Goal: Task Accomplishment & Management: Use online tool/utility

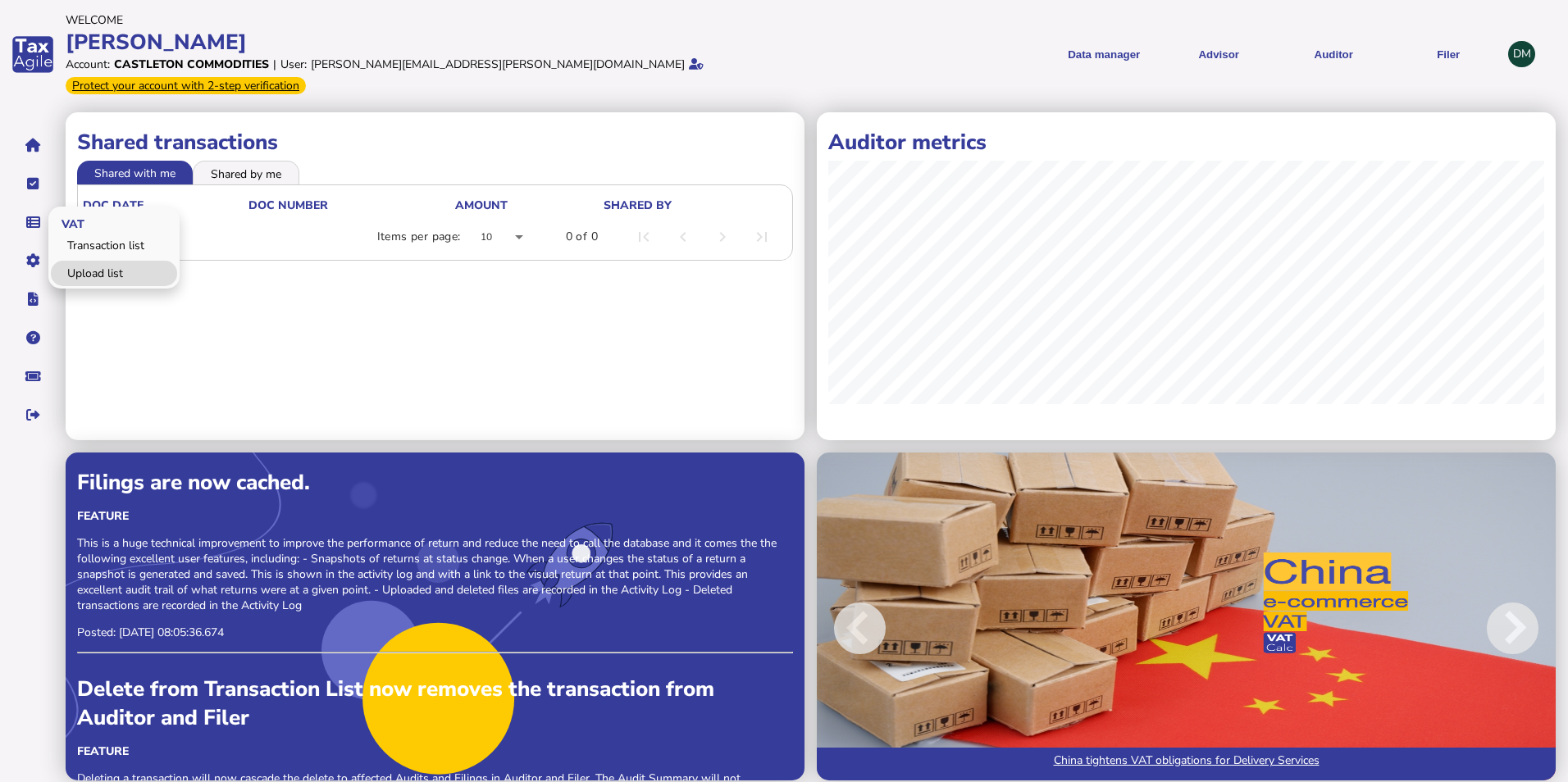
click at [95, 261] on link "Upload list" at bounding box center [114, 274] width 127 height 26
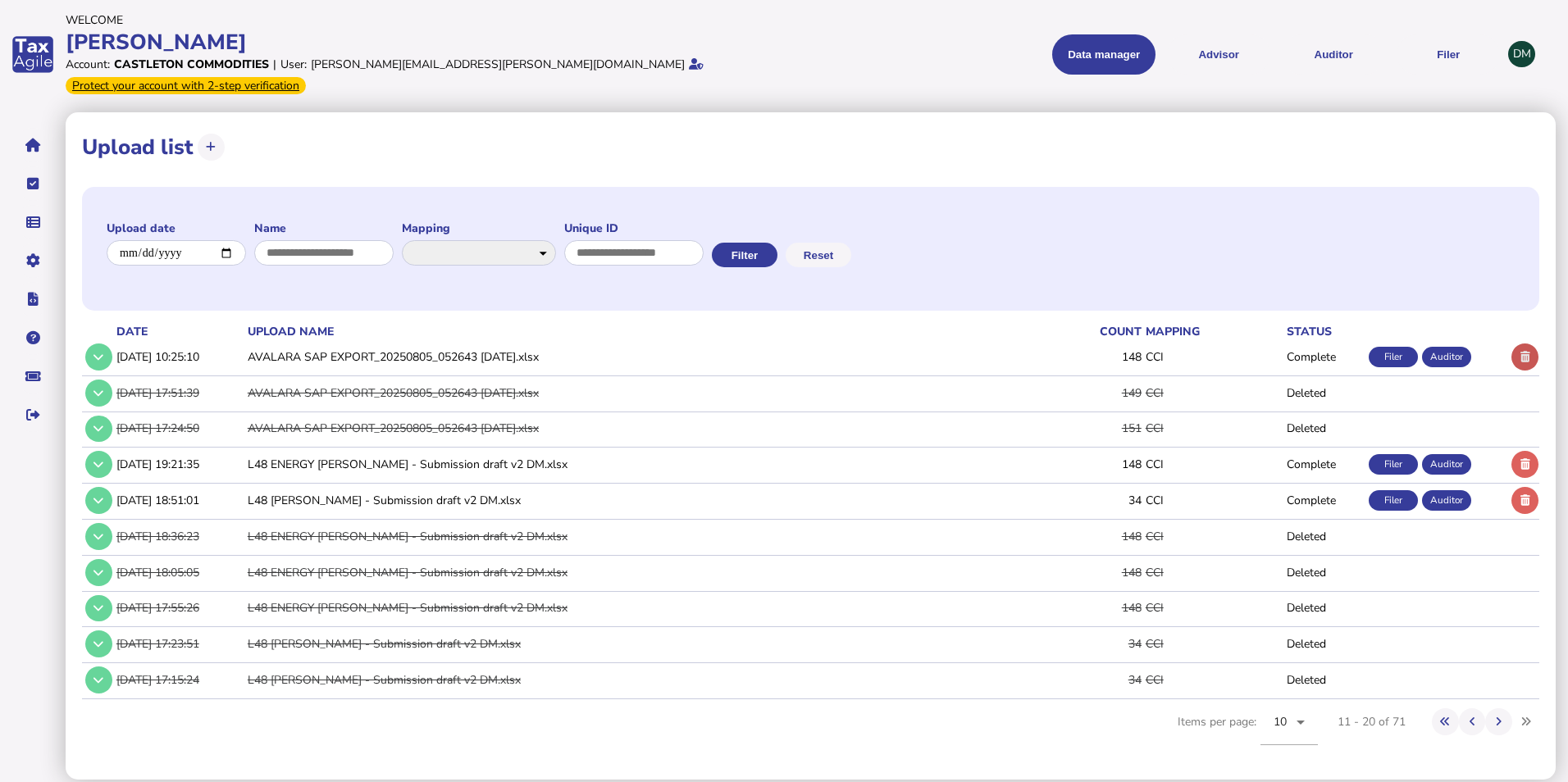
click at [1529, 352] on icon at bounding box center [1524, 357] width 9 height 10
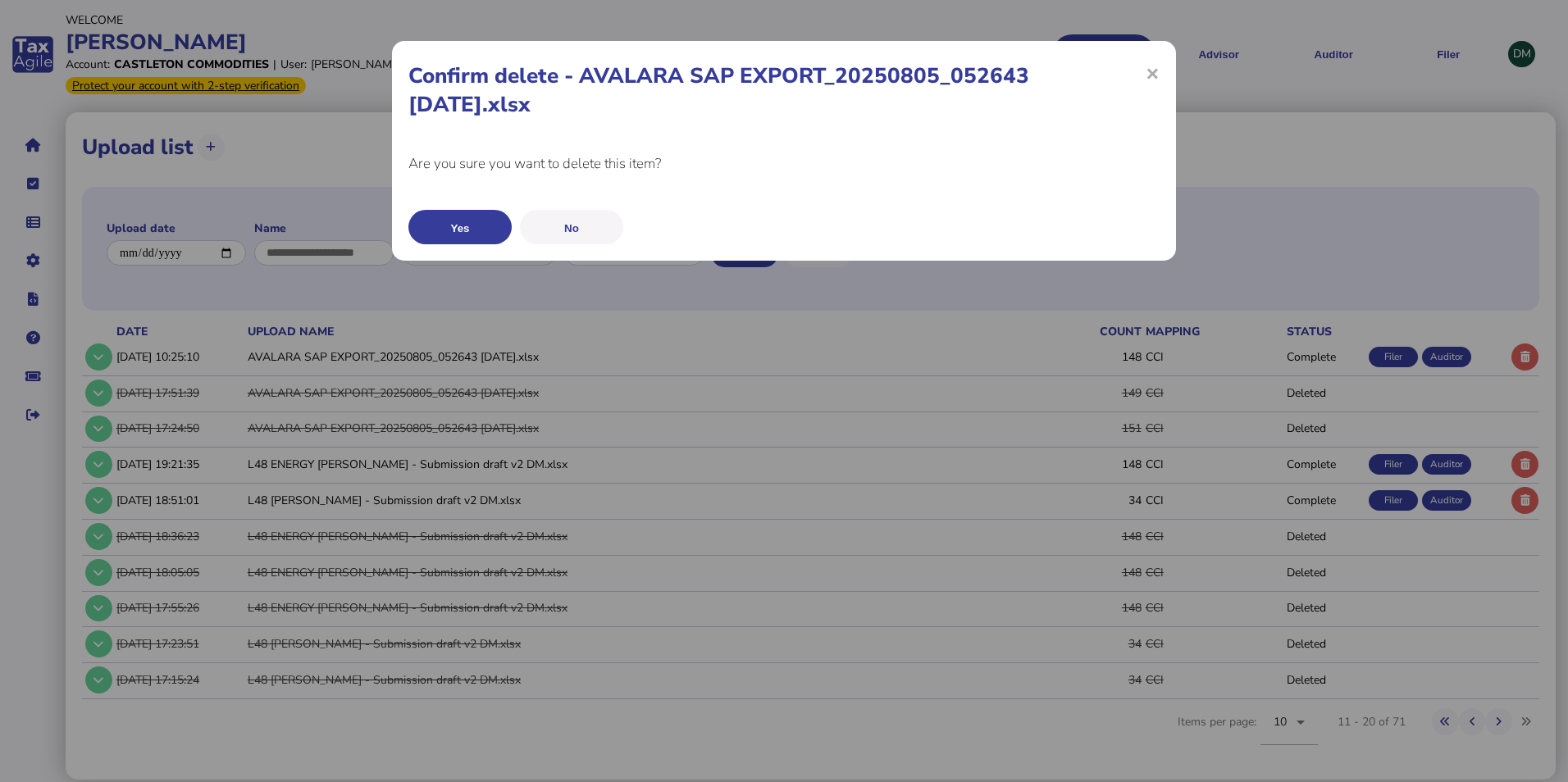
click at [451, 227] on button "Yes" at bounding box center [460, 227] width 104 height 34
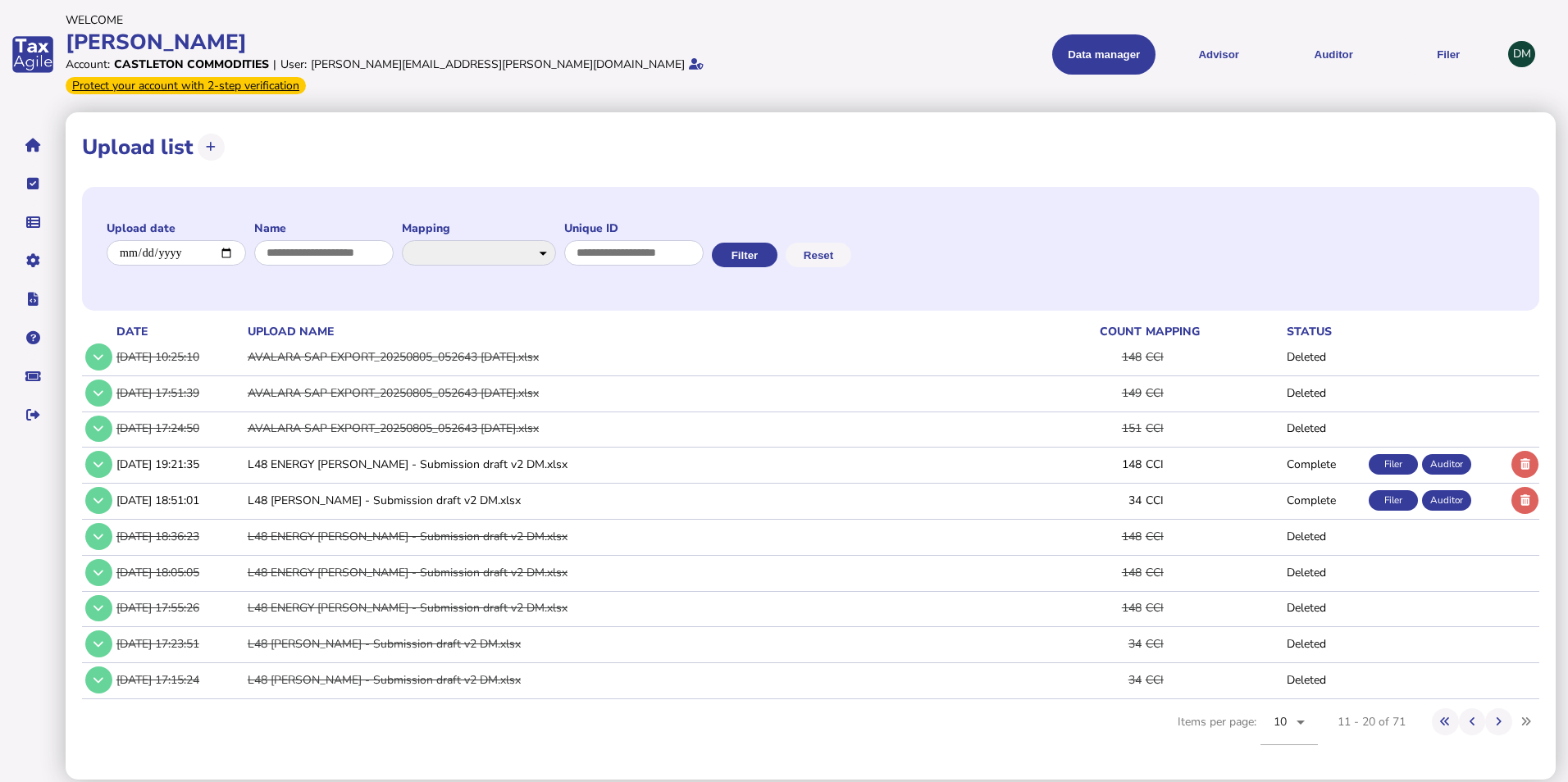
click at [228, 128] on div "**********" at bounding box center [811, 146] width 1458 height 37
click at [210, 142] on icon at bounding box center [210, 147] width 9 height 10
select select "**********"
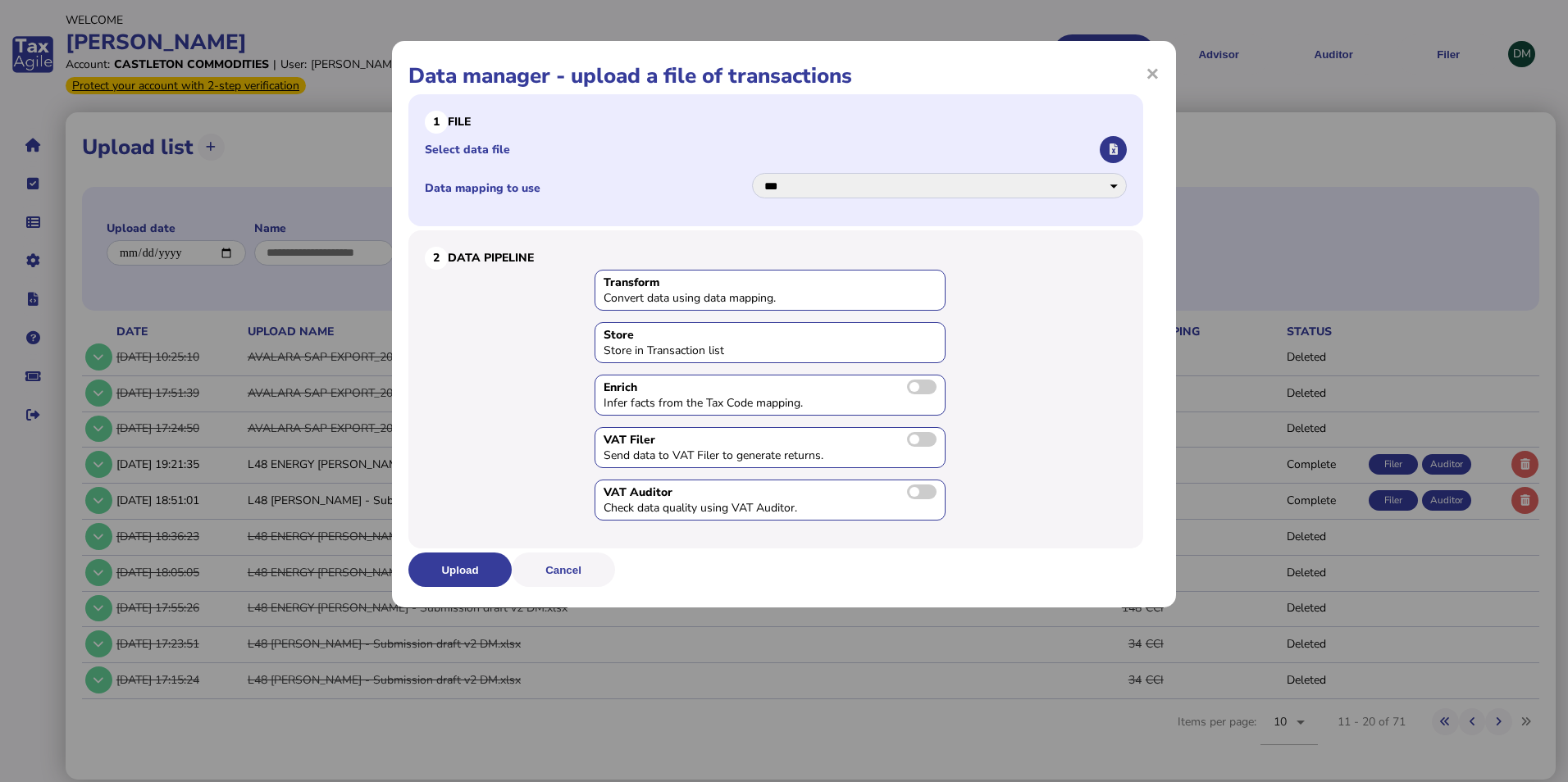
click at [1109, 140] on button "button" at bounding box center [1114, 150] width 27 height 27
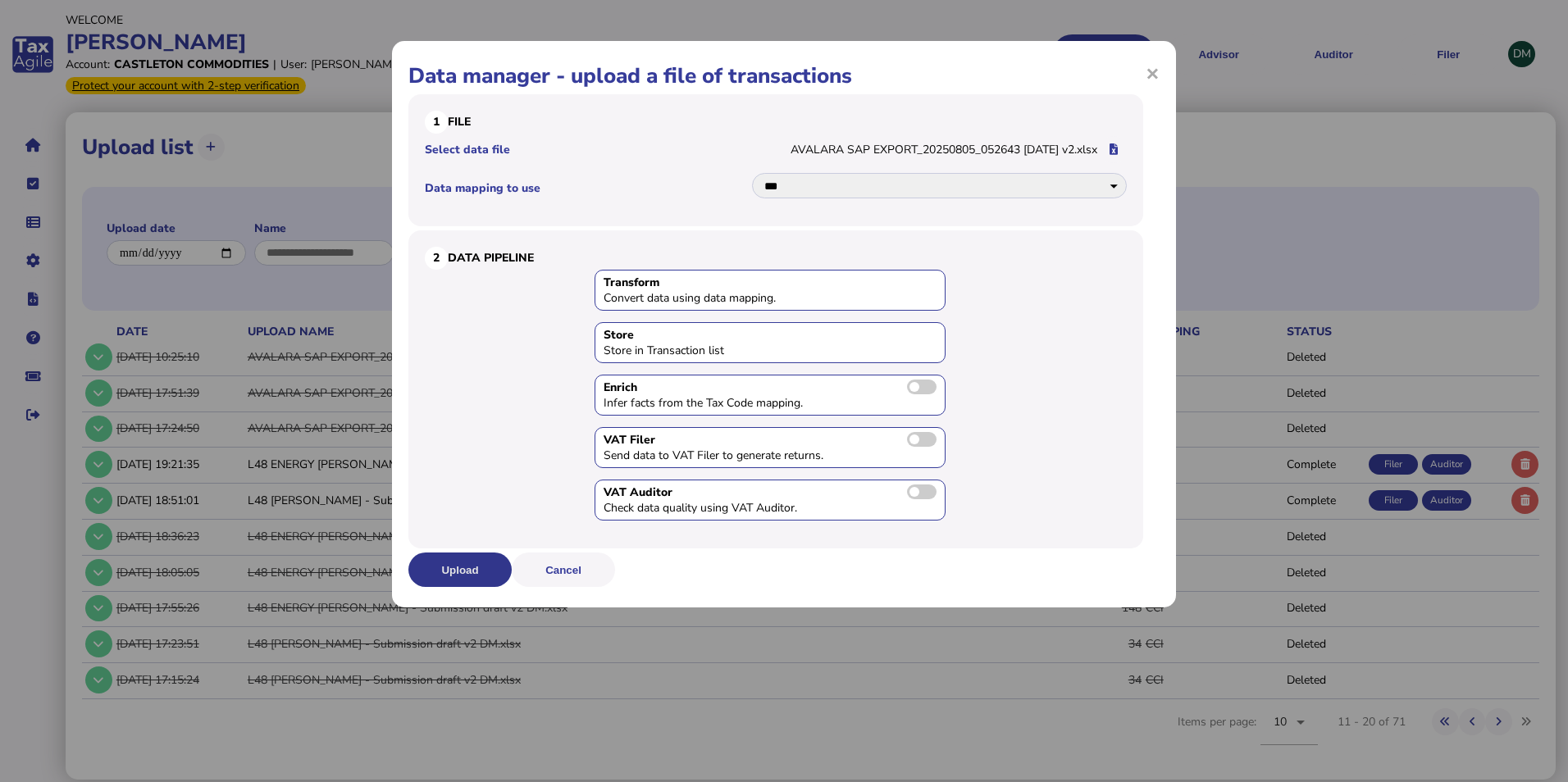
click at [454, 566] on button "Upload" at bounding box center [460, 570] width 104 height 34
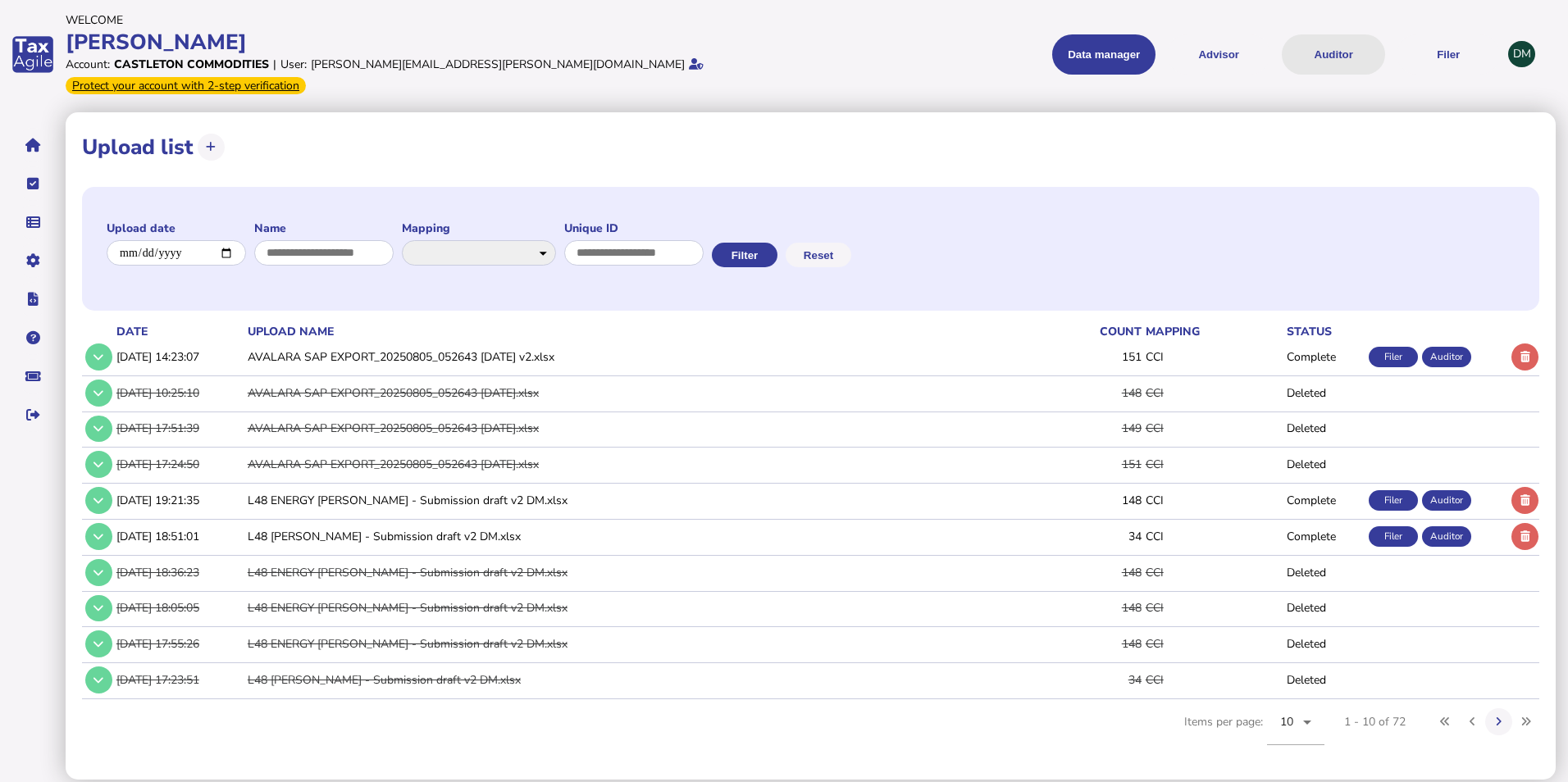
drag, startPoint x: 1310, startPoint y: 42, endPoint x: 1318, endPoint y: 44, distance: 8.2
click at [1312, 44] on button "Auditor" at bounding box center [1333, 54] width 104 height 40
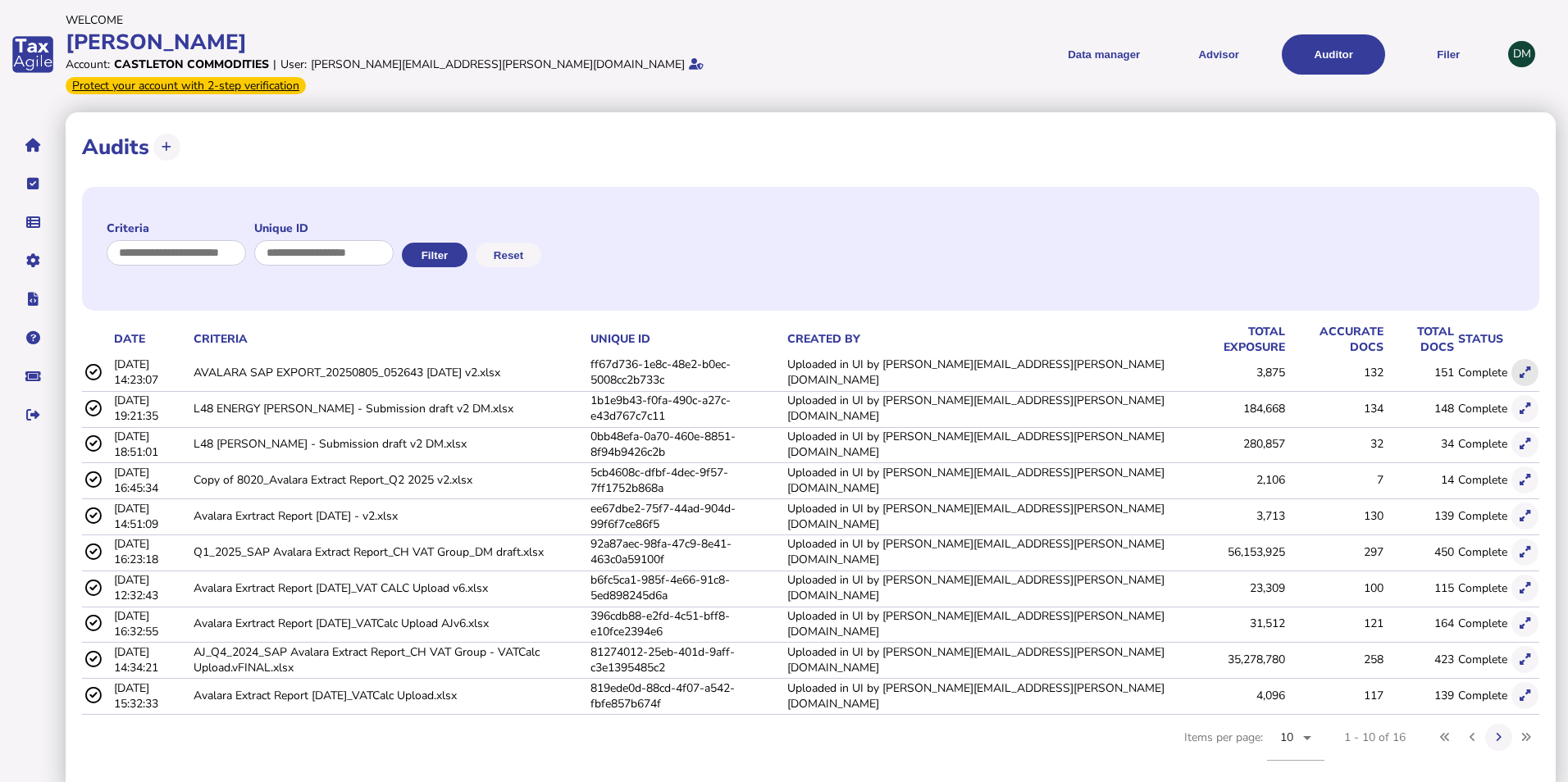
click at [1529, 367] on icon at bounding box center [1524, 372] width 10 height 10
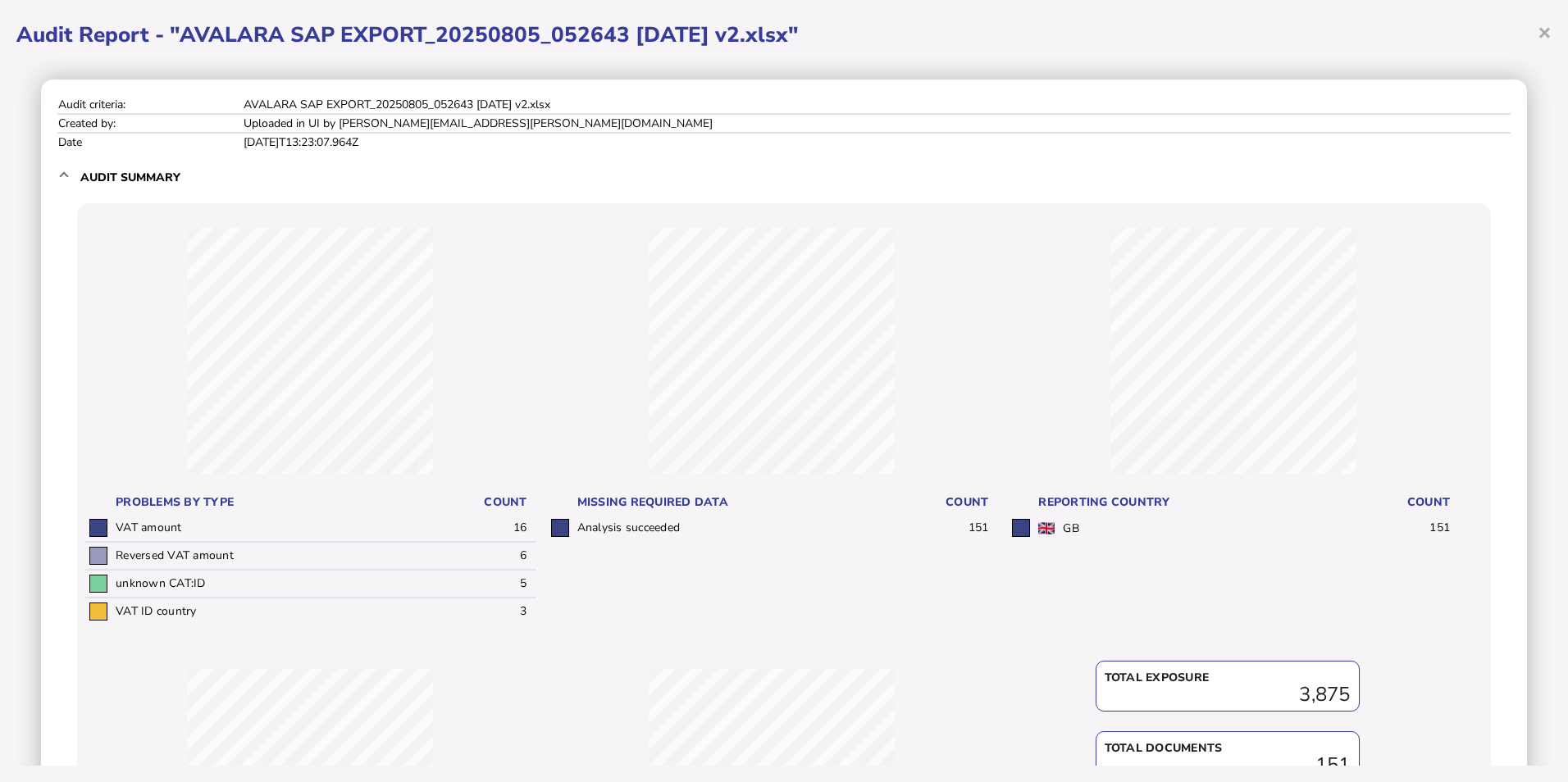
drag, startPoint x: 1543, startPoint y: 33, endPoint x: 1476, endPoint y: 66, distance: 74.7
click at [1545, 33] on span "×" at bounding box center [1545, 32] width 14 height 31
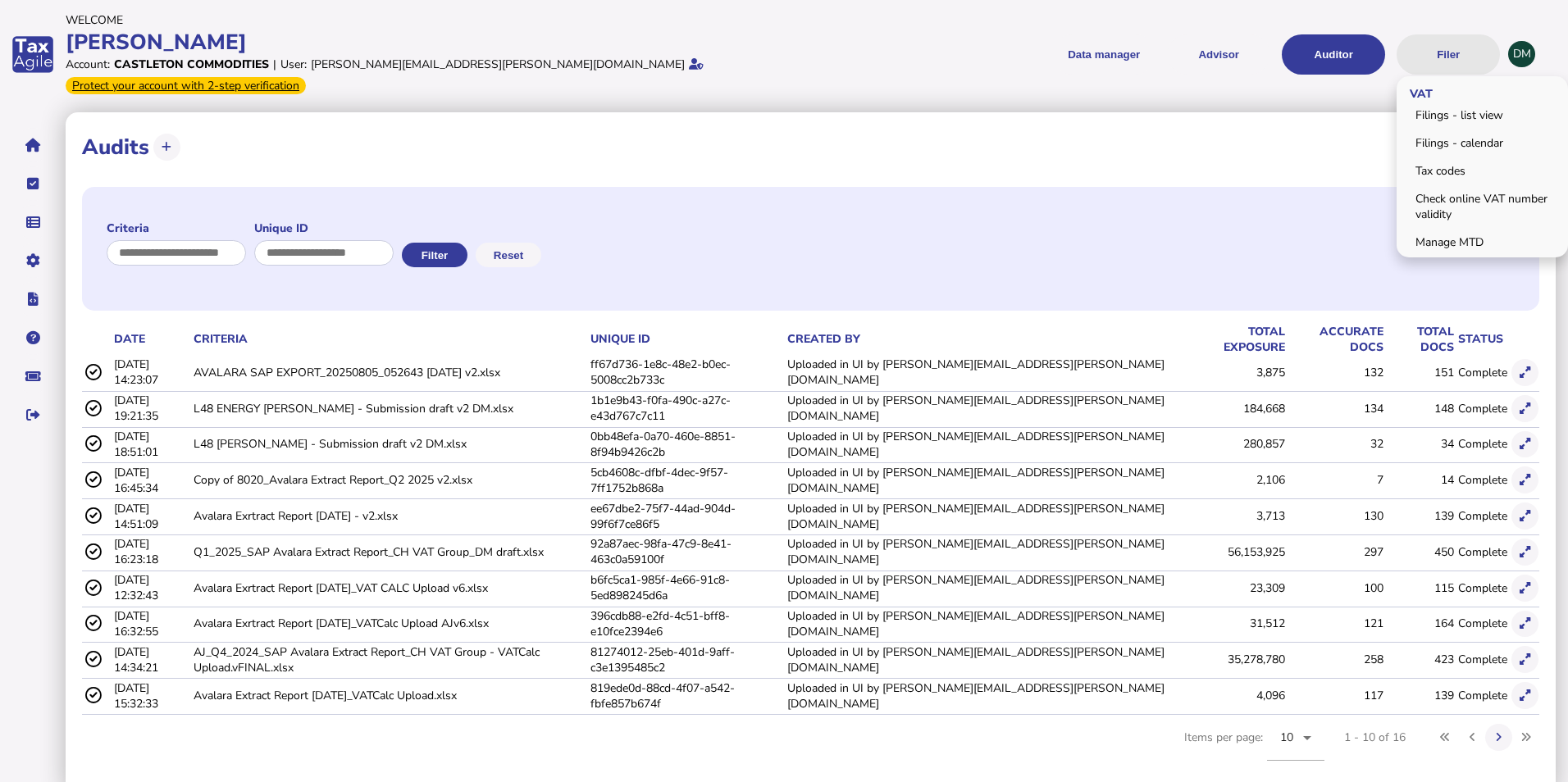
click at [1453, 34] on button "Filer" at bounding box center [1448, 54] width 104 height 40
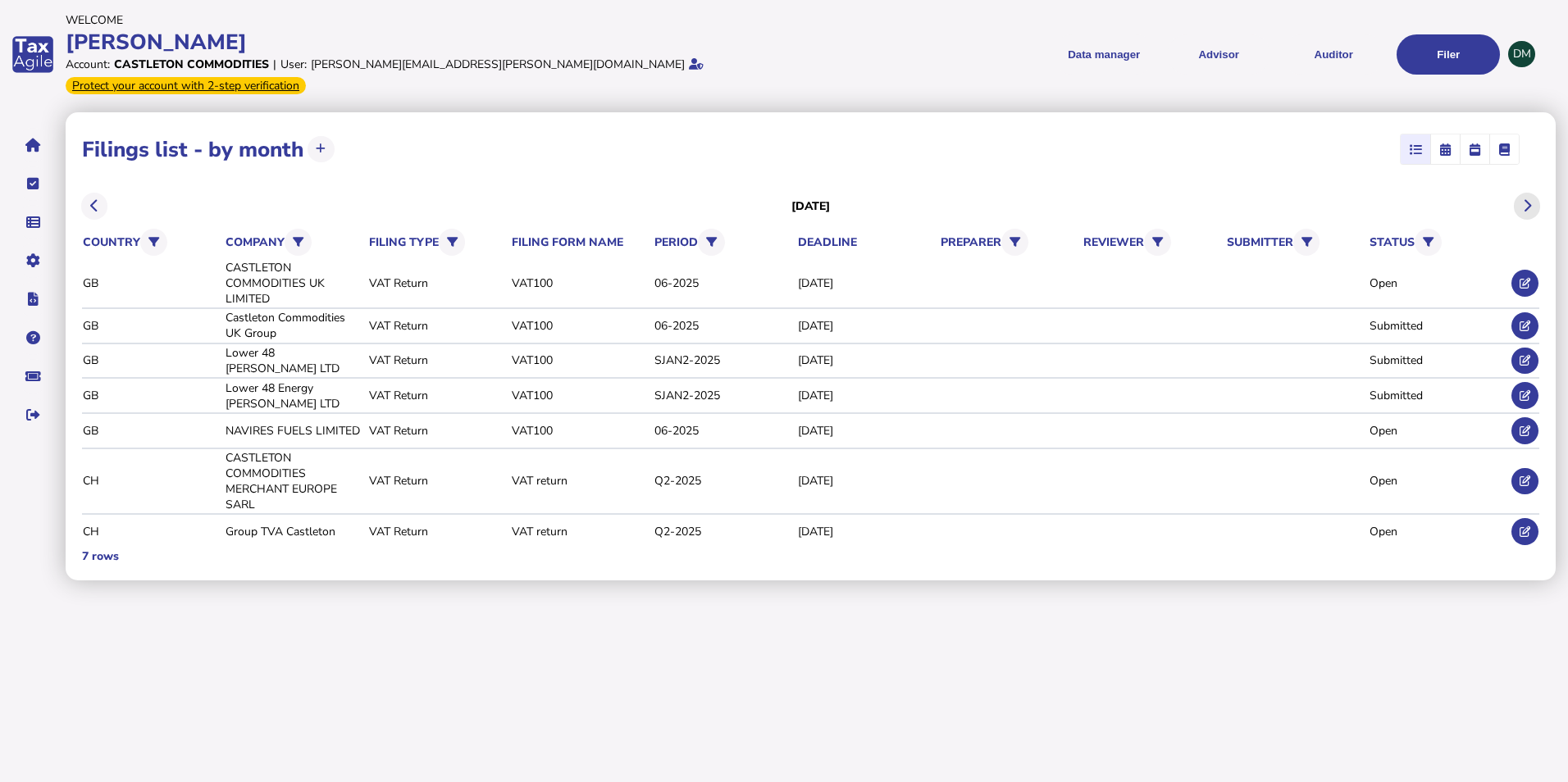
click at [1525, 205] on icon at bounding box center [1527, 205] width 9 height 1
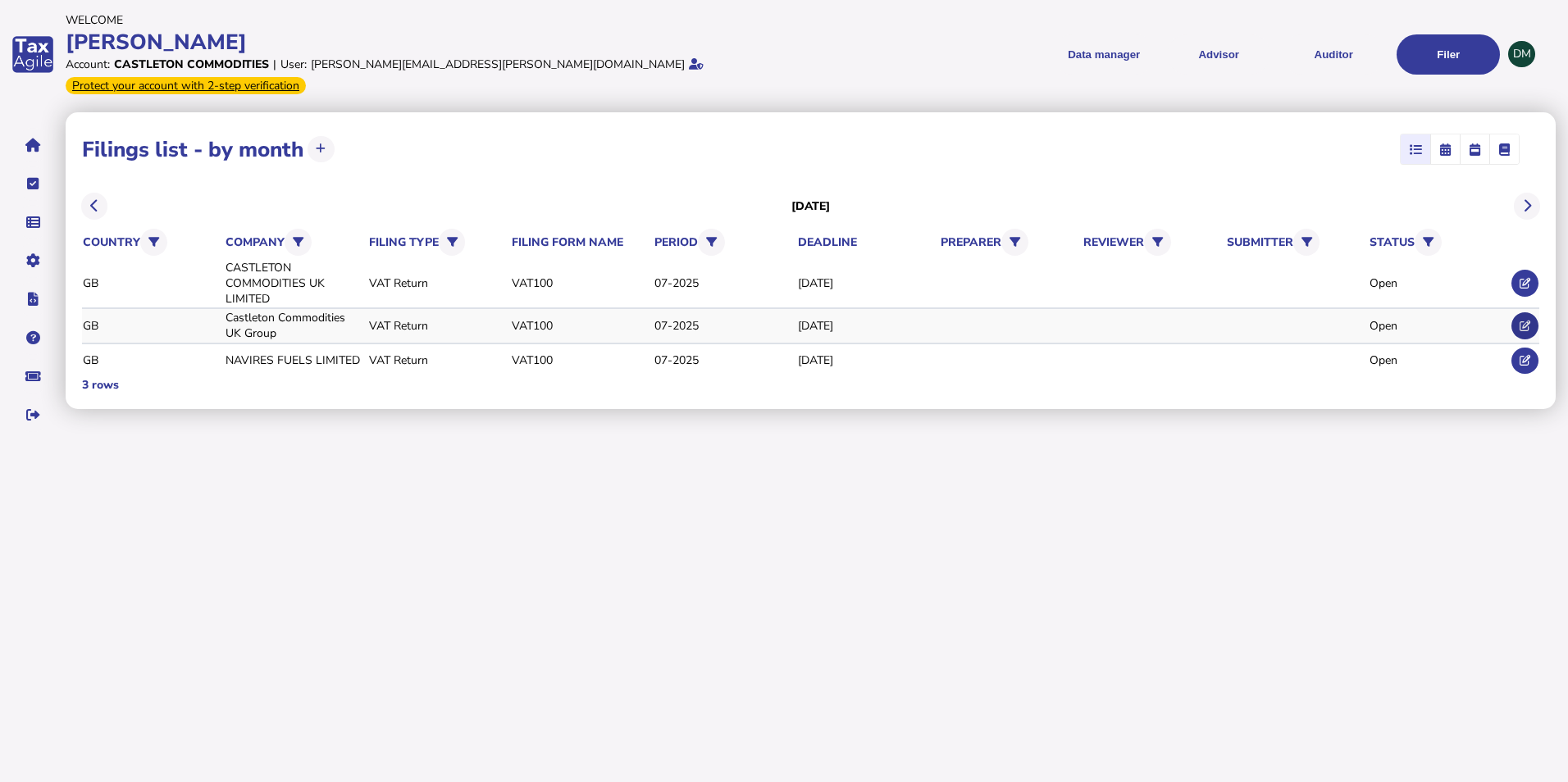
click at [1531, 312] on button at bounding box center [1525, 326] width 27 height 27
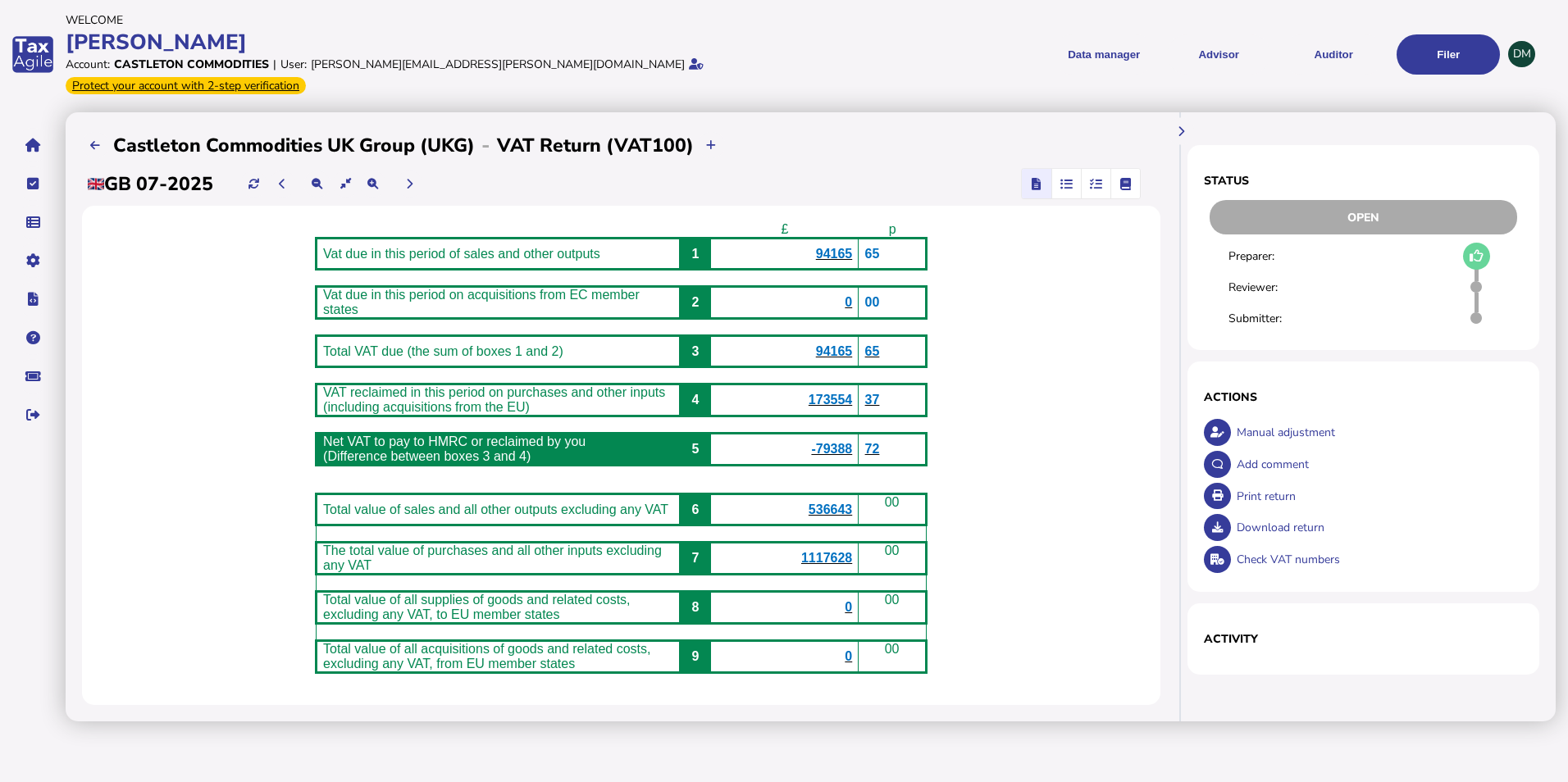
click at [1066, 171] on span "button" at bounding box center [1066, 183] width 27 height 29
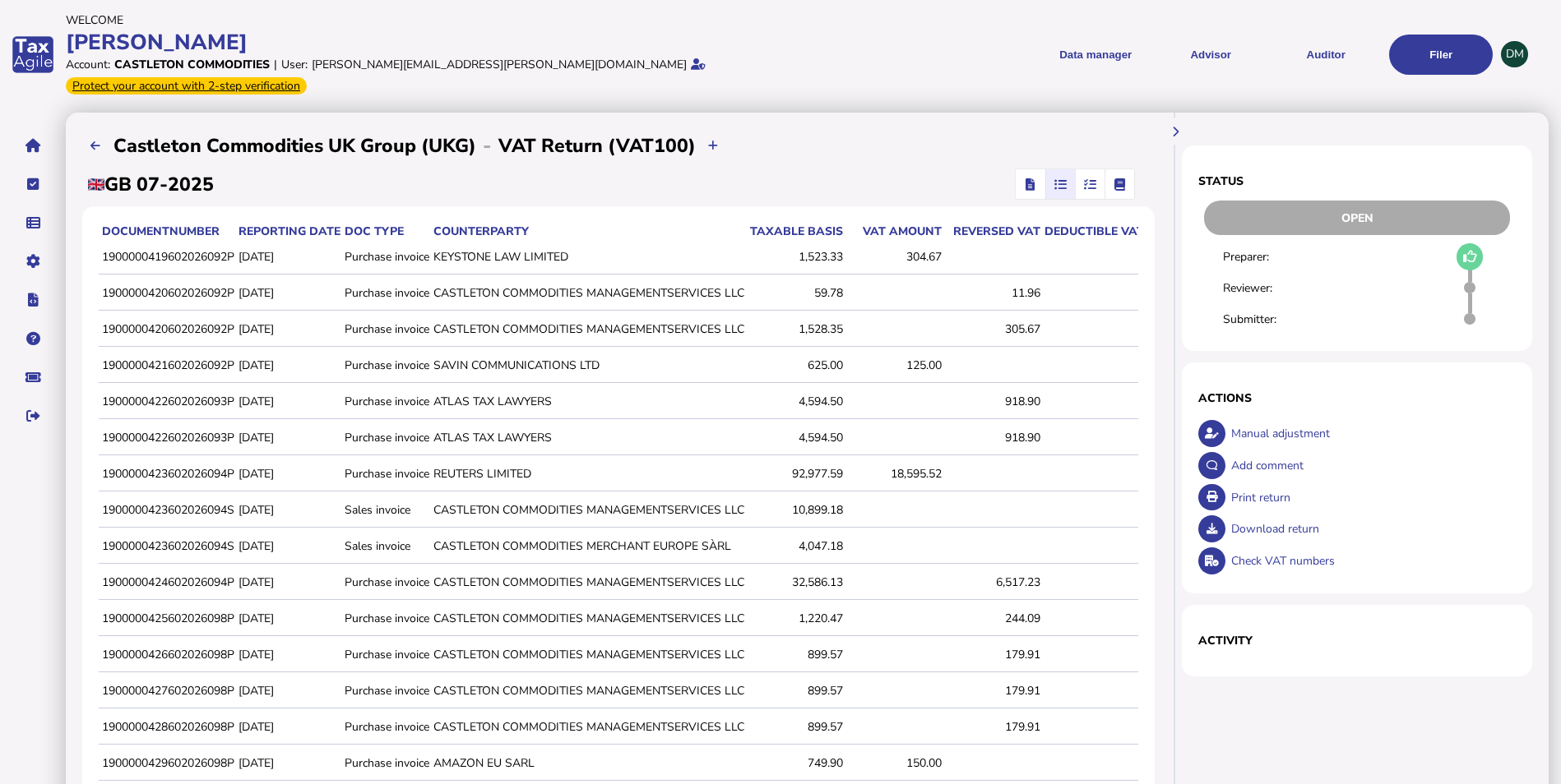
scroll to position [285, 0]
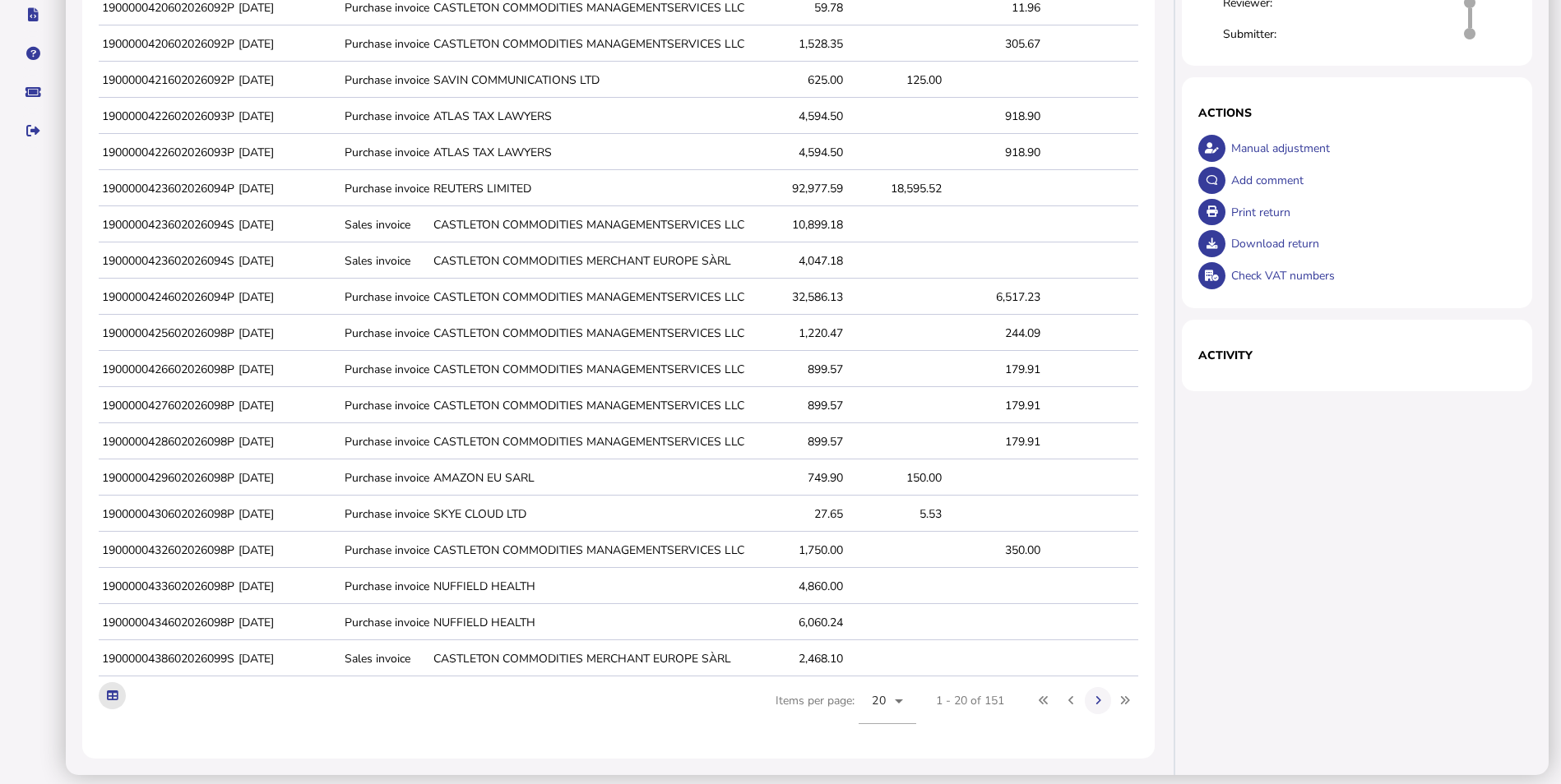
click at [114, 691] on icon at bounding box center [112, 696] width 10 height 10
drag, startPoint x: 1370, startPoint y: 630, endPoint x: 1348, endPoint y: 612, distance: 28.4
click at [1367, 630] on div "Status Open Preparer: Reviewer: Submitter: × Comment OK Cancel Actions Manual a…" at bounding box center [1363, 301] width 371 height 948
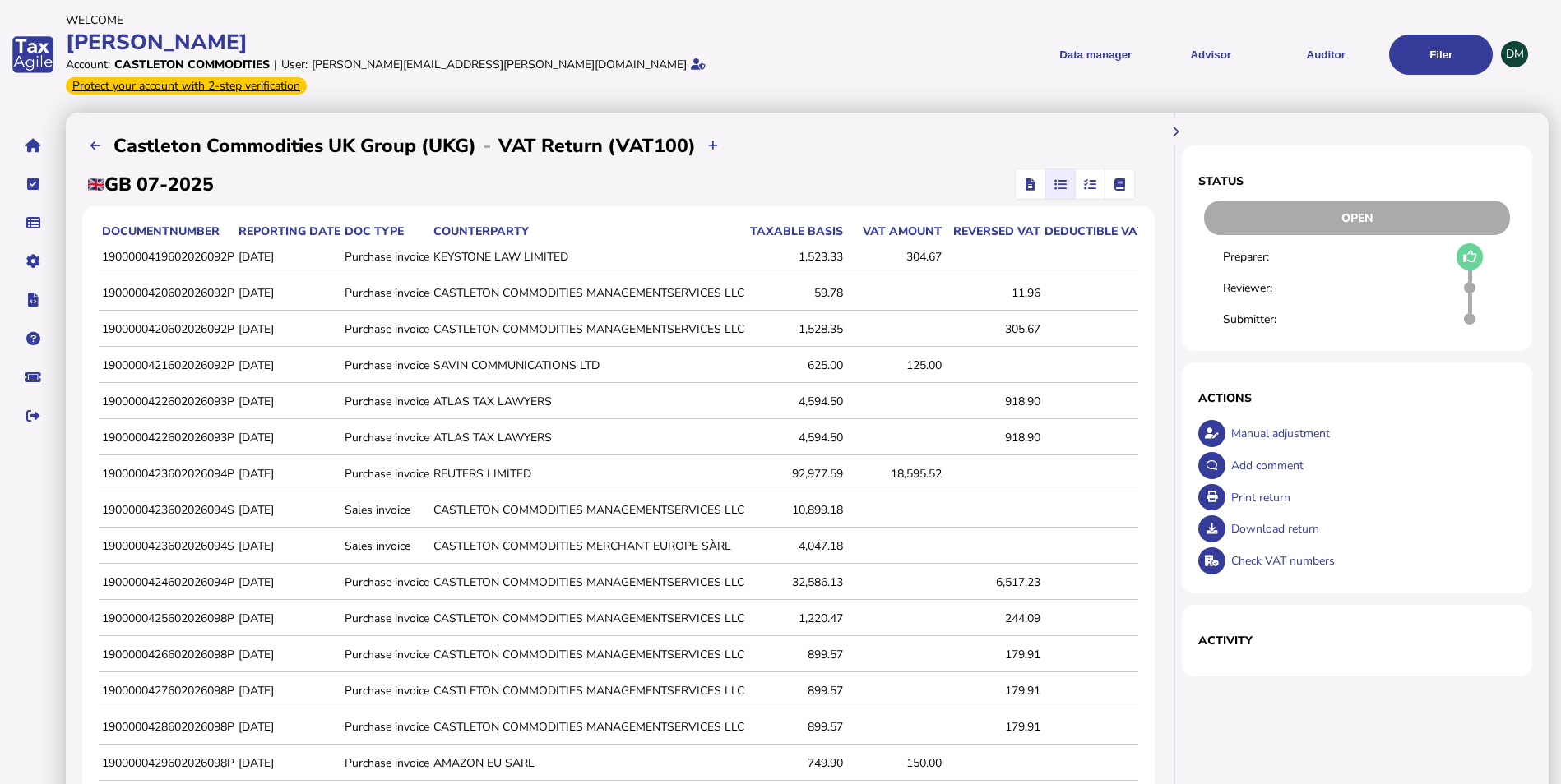
click at [1083, 169] on span "button" at bounding box center [1090, 184] width 27 height 29
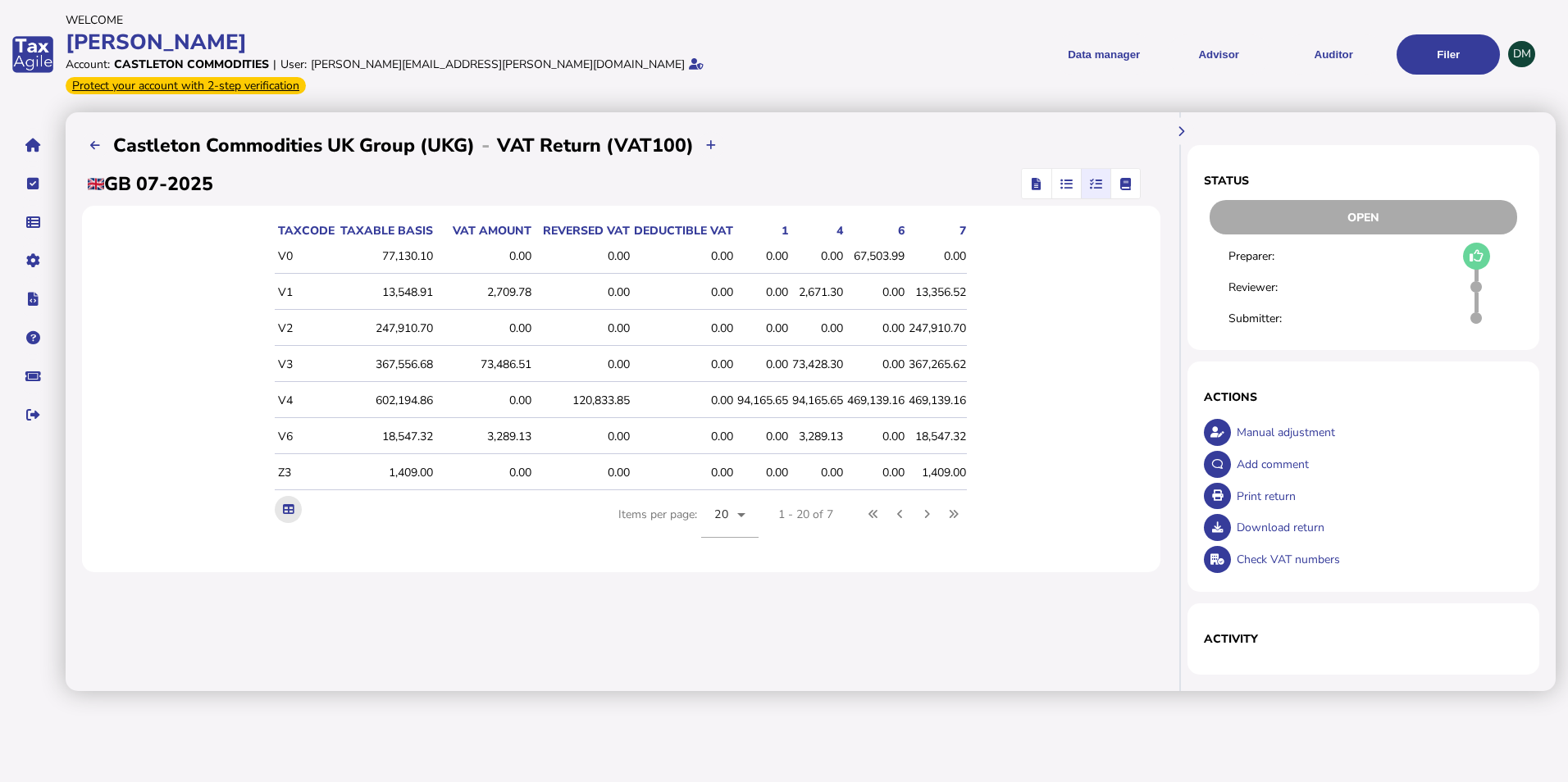
click at [286, 504] on icon at bounding box center [288, 509] width 10 height 10
click at [1077, 530] on div "taxCode Taxable basis VAT amount Reversed VAT Deductible VAT 1 4 6 7 V0 77,130.…" at bounding box center [621, 388] width 1078 height 366
click at [1030, 169] on span "button" at bounding box center [1036, 183] width 24 height 29
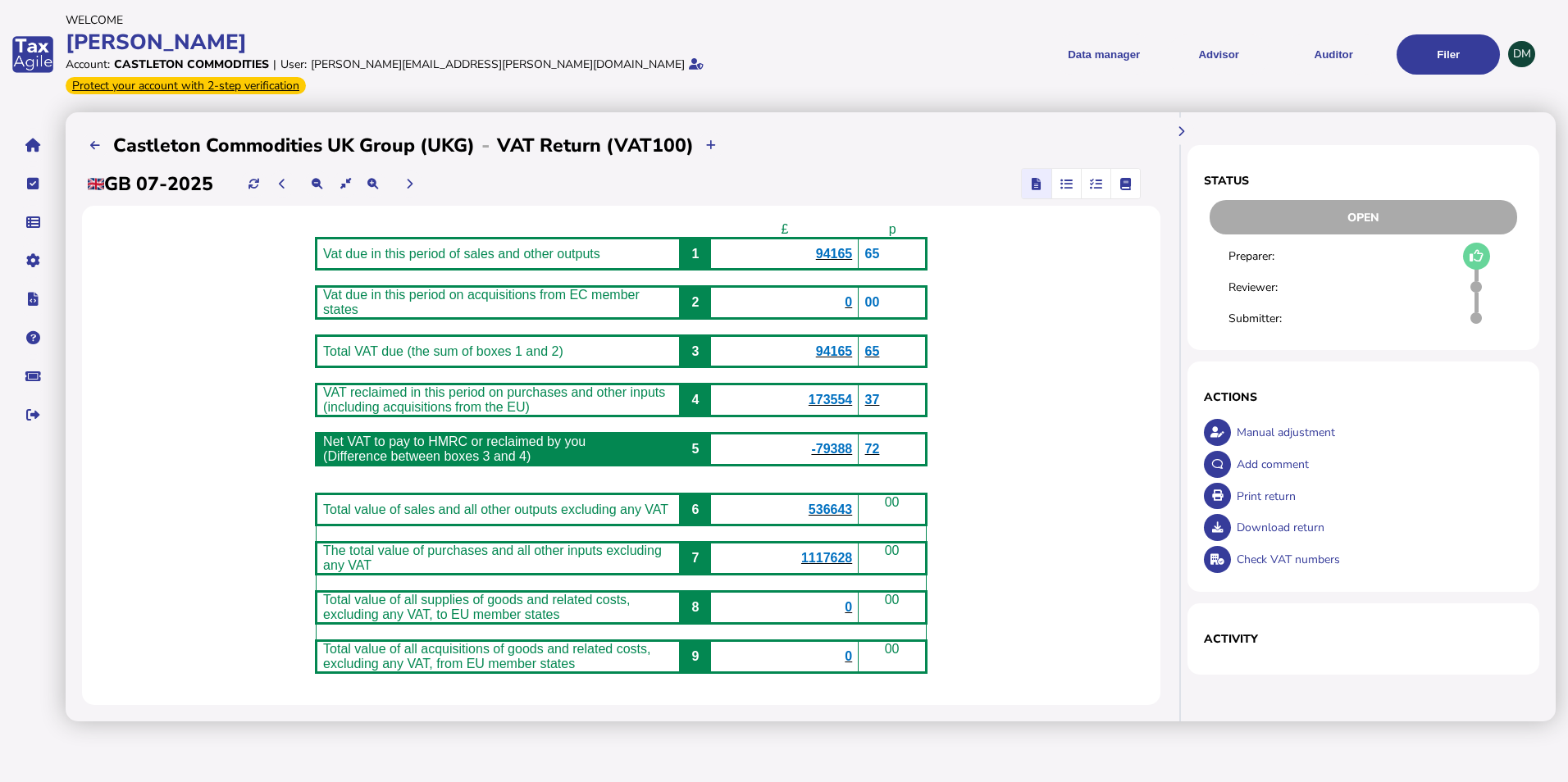
click at [1264, 417] on div "Manual adjustment" at bounding box center [1377, 432] width 290 height 32
select select "**********"
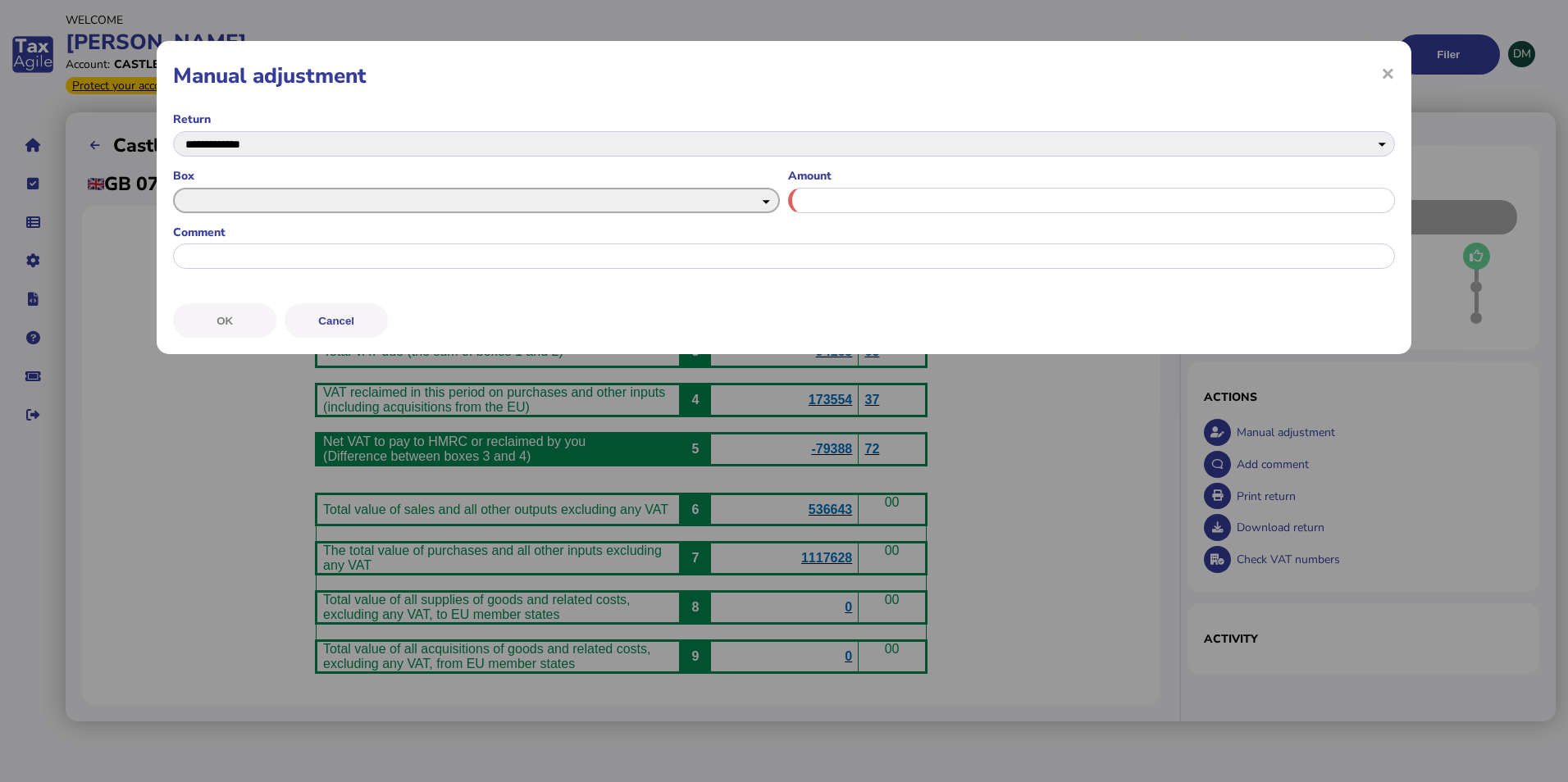
click at [274, 200] on select "* * * * * * *" at bounding box center [476, 200] width 607 height 26
click at [0, 0] on button "Cancel" at bounding box center [0, 0] width 0 height 0
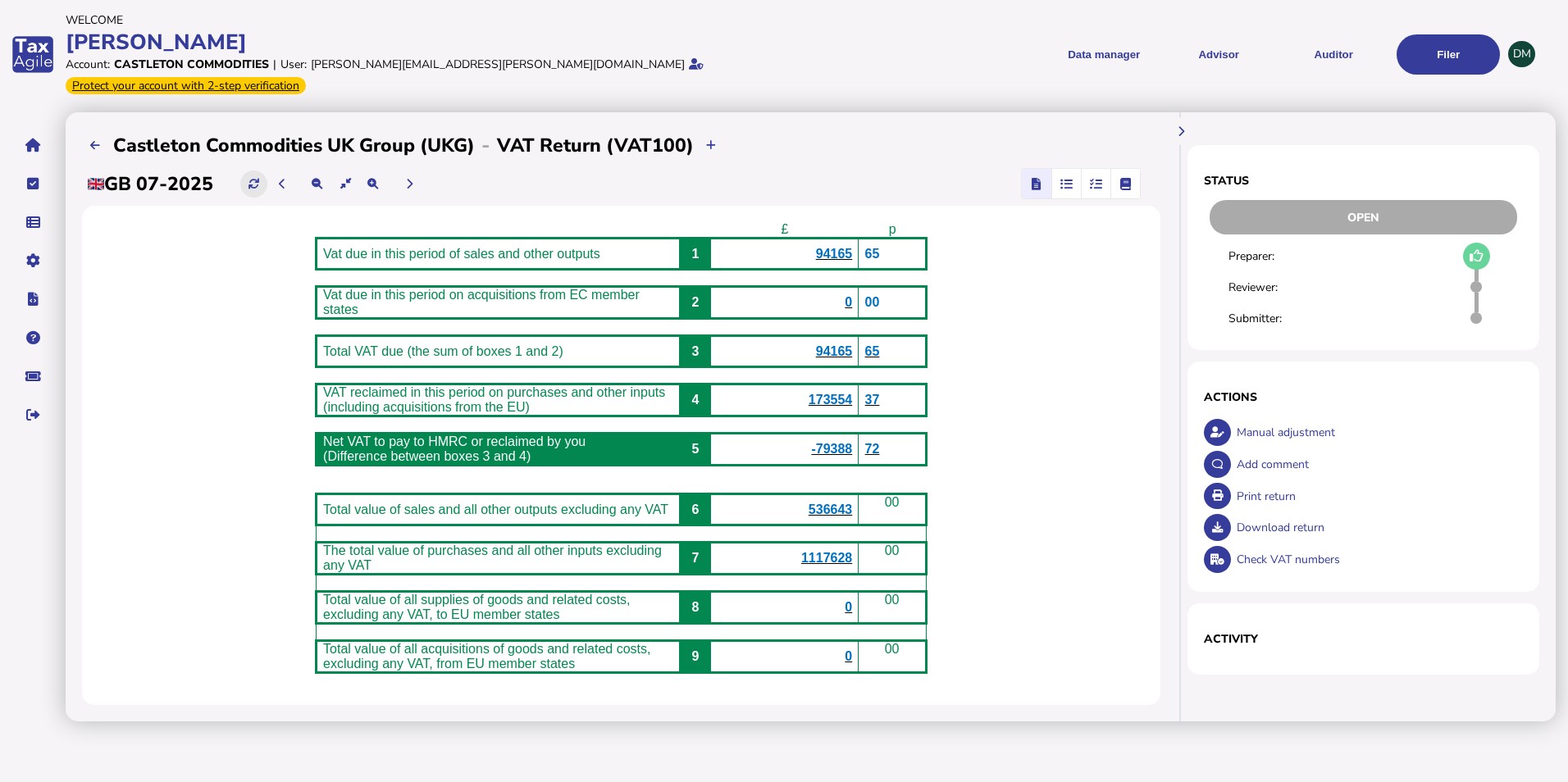
drag, startPoint x: 251, startPoint y: 164, endPoint x: 371, endPoint y: 258, distance: 152.4
click at [252, 170] on button at bounding box center [254, 184] width 27 height 27
drag, startPoint x: 1047, startPoint y: 418, endPoint x: 1045, endPoint y: 439, distance: 21.1
click at [1047, 419] on div "£ p Vat due in this period of sales and other outputs 1 94165 65 Vat due in thi…" at bounding box center [621, 455] width 1078 height 500
click at [1054, 441] on div "£ p Vat due in this period of sales and other outputs 1 94165 65 Vat due in thi…" at bounding box center [621, 455] width 1078 height 500
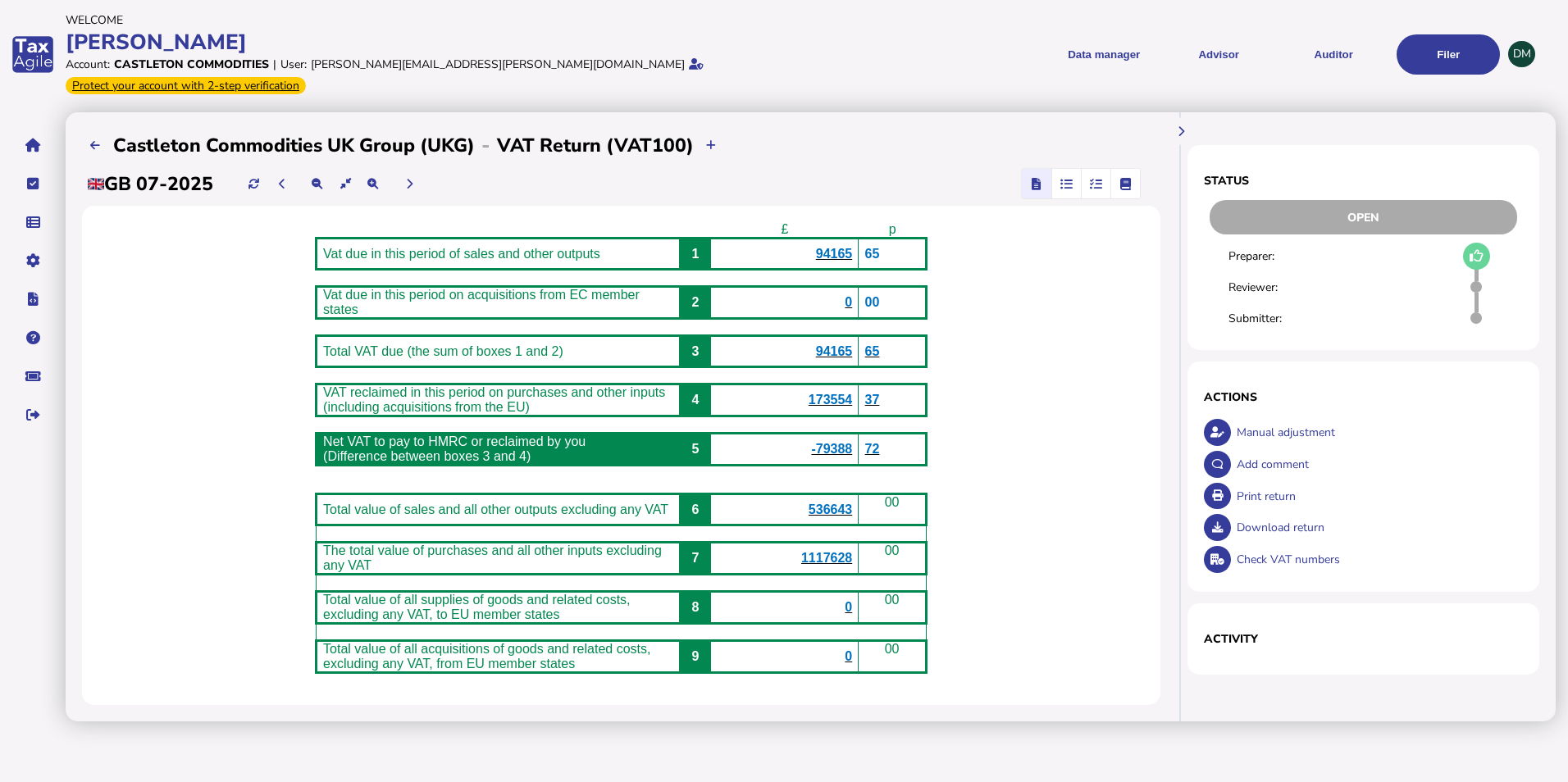
click at [1064, 430] on div "£ p Vat due in this period of sales and other outputs 1 94165 65 Vat due in thi…" at bounding box center [621, 455] width 1078 height 500
click at [1055, 441] on div "£ p Vat due in this period of sales and other outputs 1 94165 65 Vat due in thi…" at bounding box center [621, 455] width 1078 height 500
click at [151, 412] on div "£ p Vat due in this period of sales and other outputs 1 94165 65 Vat due in thi…" at bounding box center [621, 455] width 1078 height 500
